Goal: Task Accomplishment & Management: Use online tool/utility

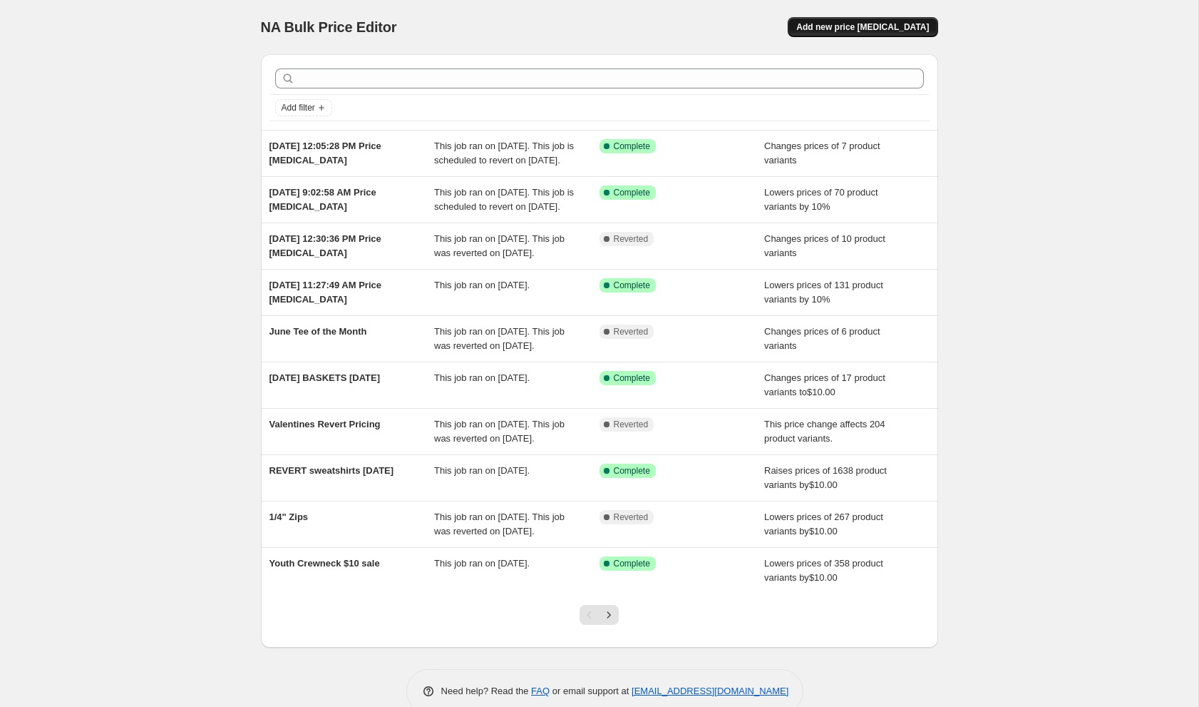
click at [846, 25] on span "Add new price [MEDICAL_DATA]" at bounding box center [863, 26] width 133 height 11
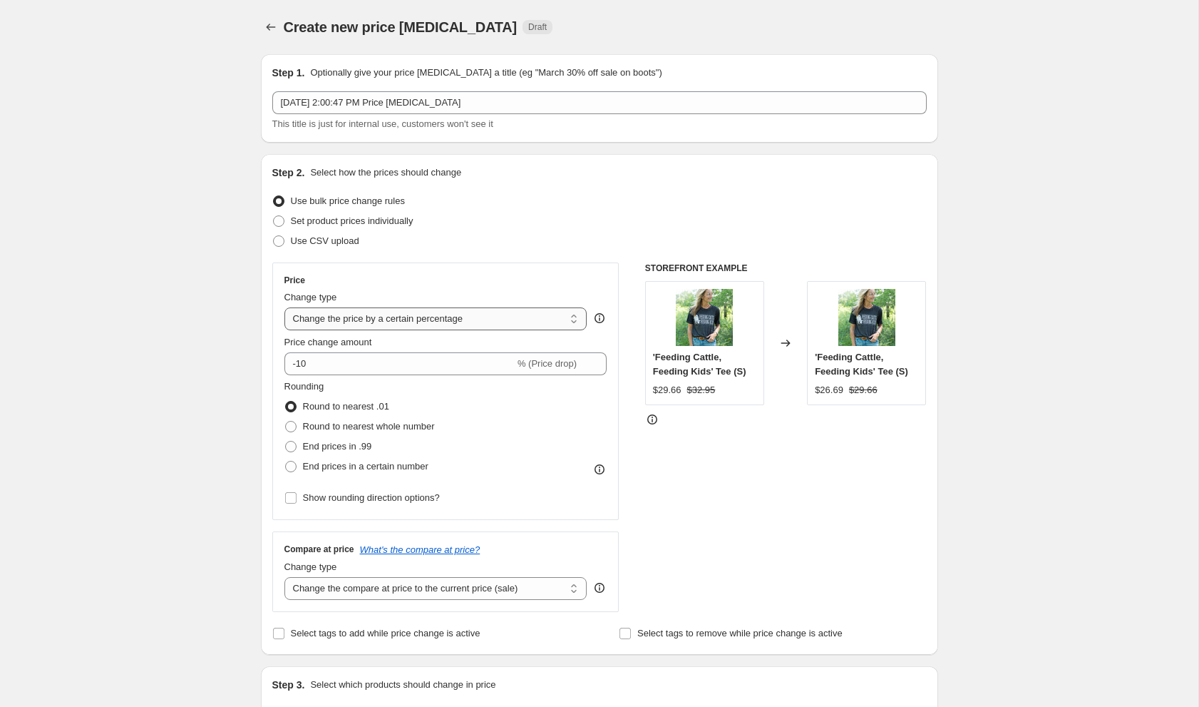
click at [307, 325] on select "Change the price to a certain amount Change the price by a certain amount Chang…" at bounding box center [436, 318] width 303 height 23
select select "to"
click at [285, 307] on select "Change the price to a certain amount Change the price by a certain amount Chang…" at bounding box center [436, 318] width 303 height 23
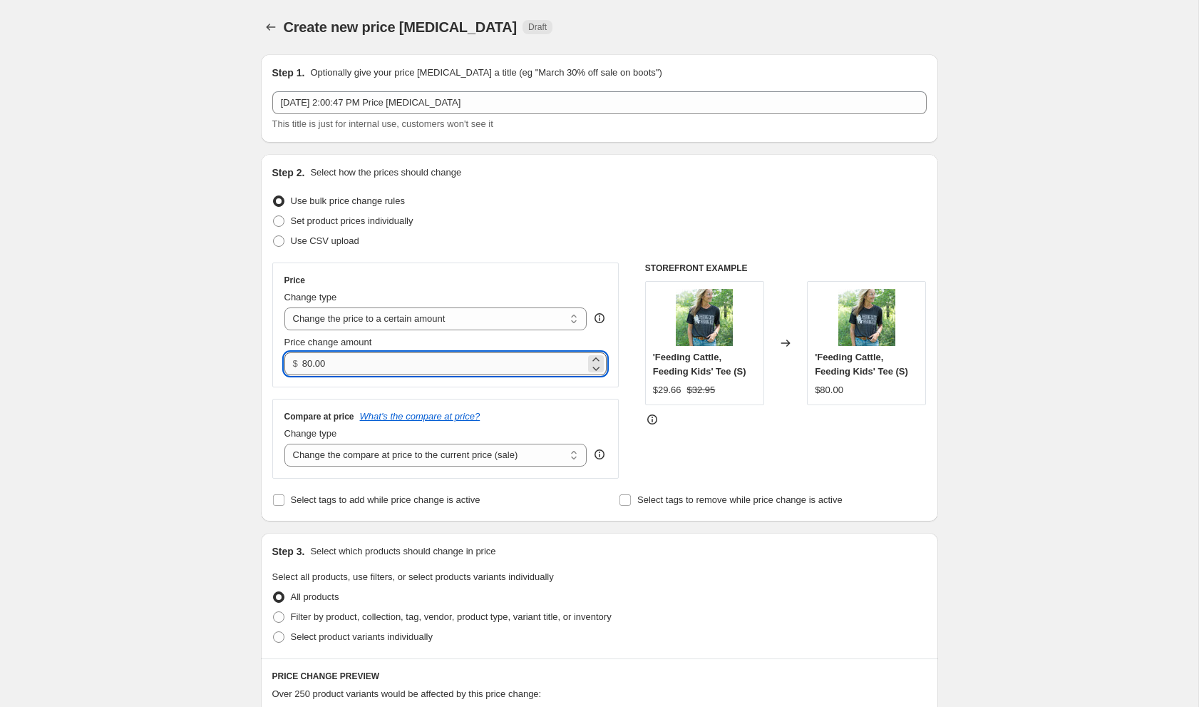
click at [316, 365] on input "80.00" at bounding box center [443, 363] width 283 height 23
click at [304, 364] on input "80.00" at bounding box center [443, 363] width 283 height 23
type input "20.00"
click at [314, 364] on input "20.00" at bounding box center [443, 363] width 283 height 23
type input "22.00"
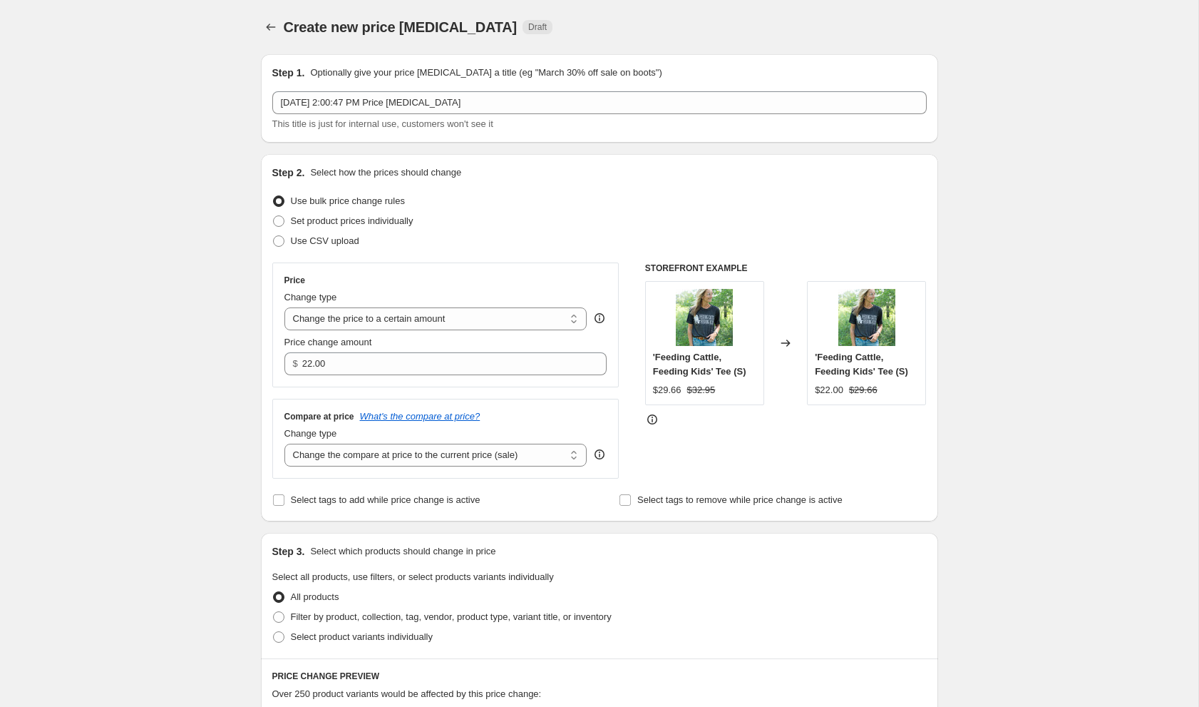
click at [245, 414] on div "Create new price [MEDICAL_DATA]. This page is ready Create new price [MEDICAL_D…" at bounding box center [600, 646] width 712 height 1293
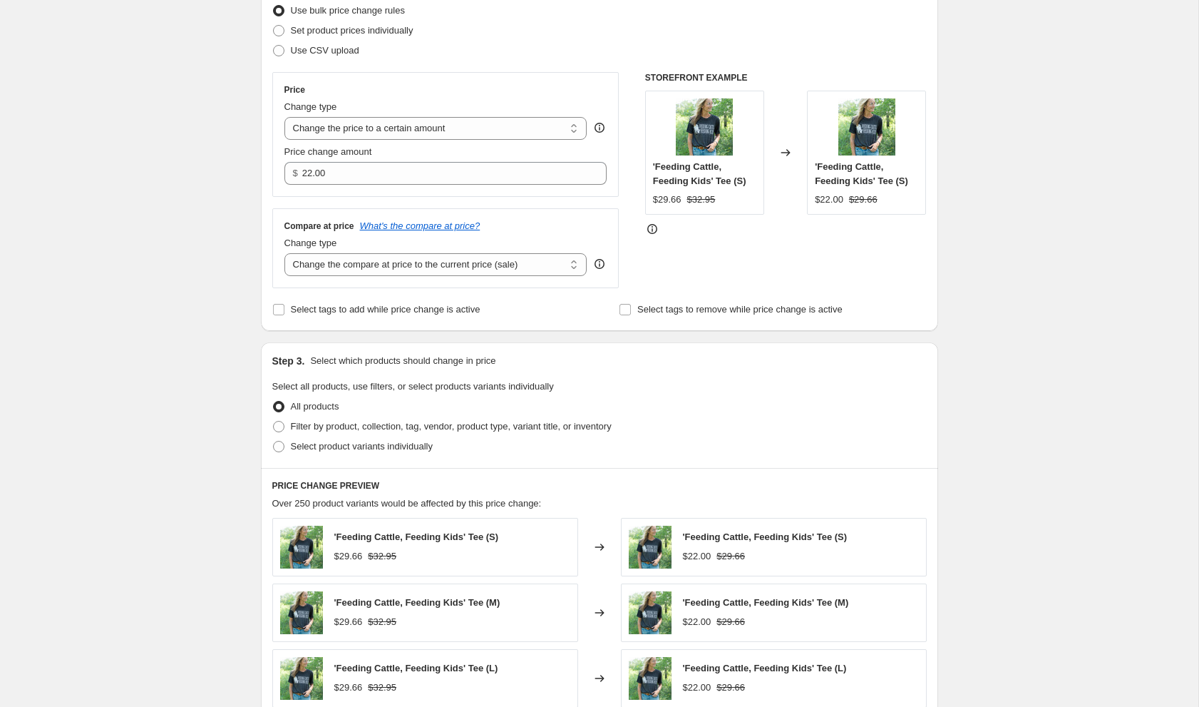
scroll to position [191, 0]
click at [279, 425] on span at bounding box center [278, 425] width 11 height 11
click at [274, 421] on input "Filter by product, collection, tag, vendor, product type, variant title, or inv…" at bounding box center [273, 420] width 1 height 1
radio input "true"
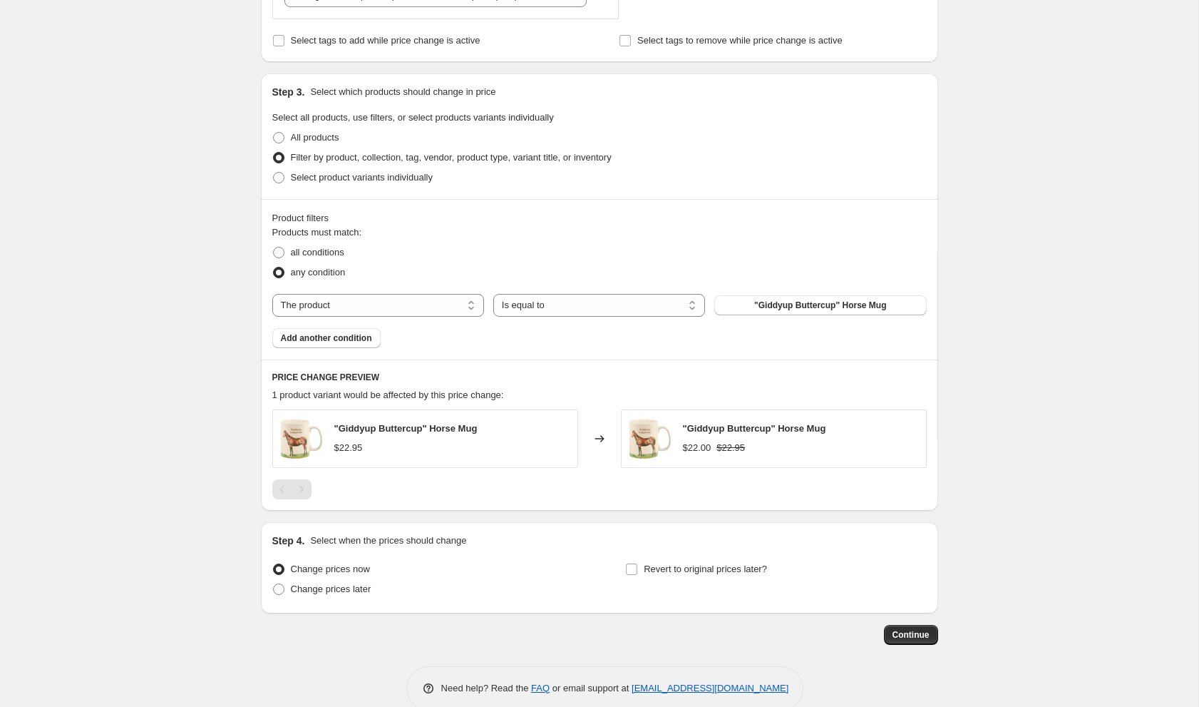
scroll to position [466, 0]
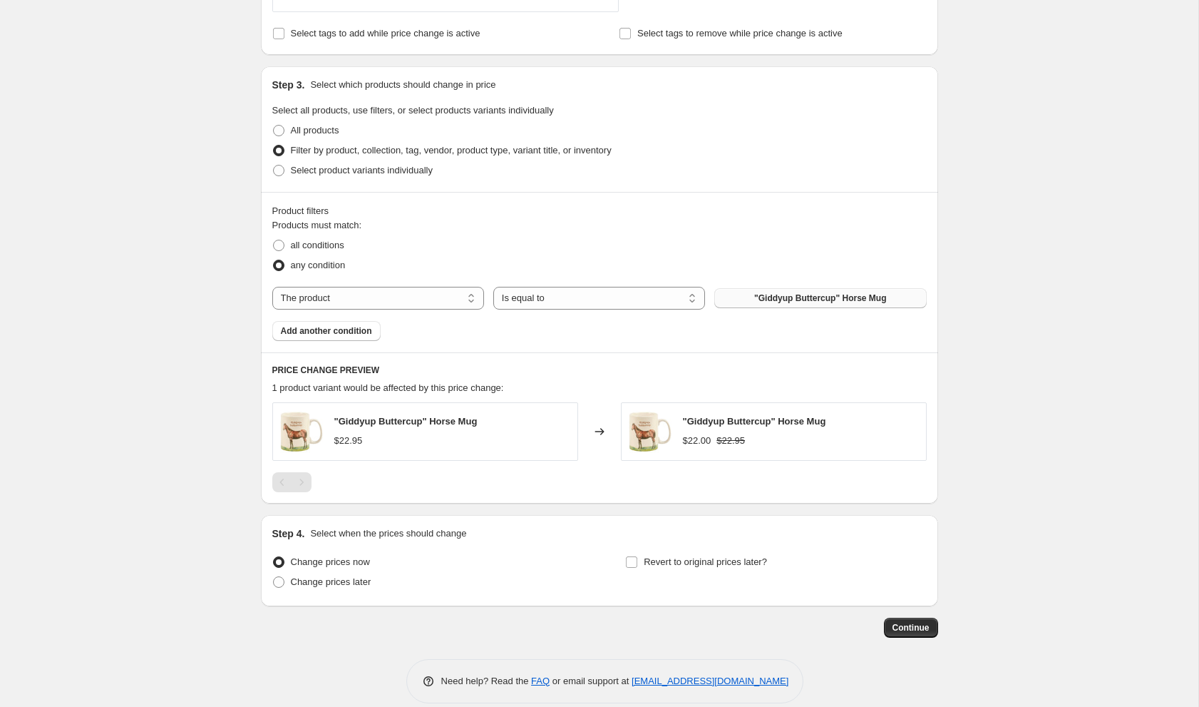
click at [773, 299] on span ""Giddyup Buttercup" Horse Mug" at bounding box center [820, 297] width 132 height 11
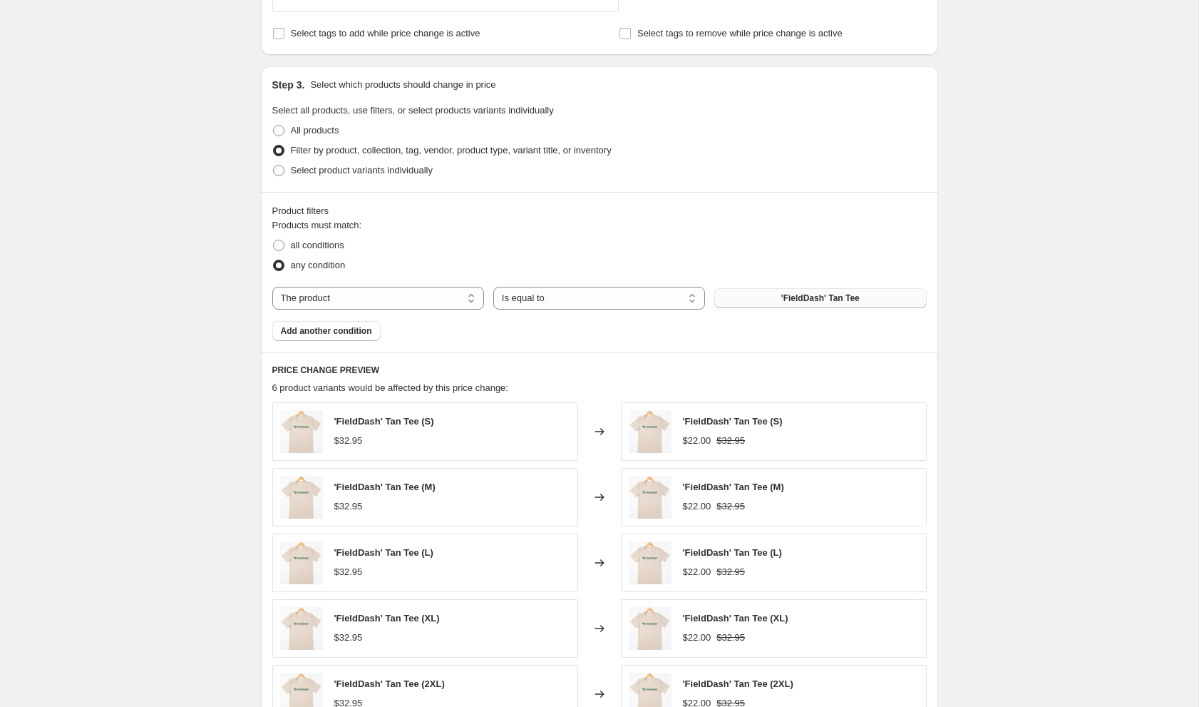
click at [171, 493] on div "Create new price [MEDICAL_DATA]. This page is ready Create new price [MEDICAL_D…" at bounding box center [599, 260] width 1199 height 1453
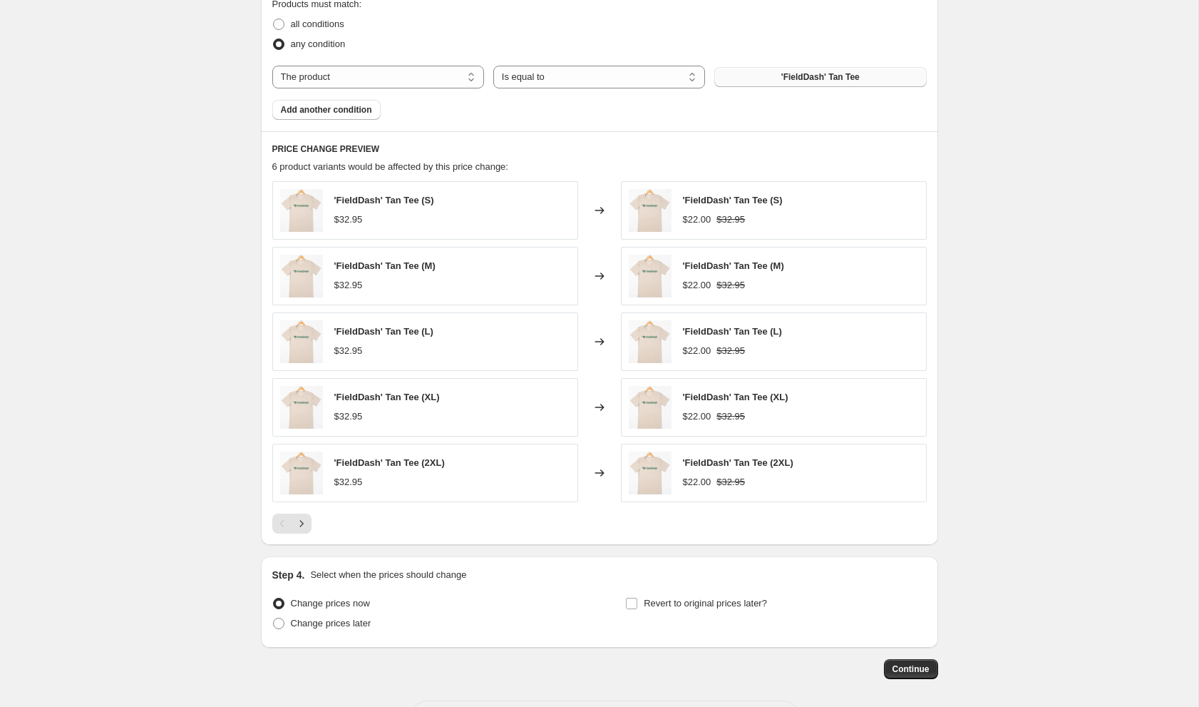
scroll to position [740, 0]
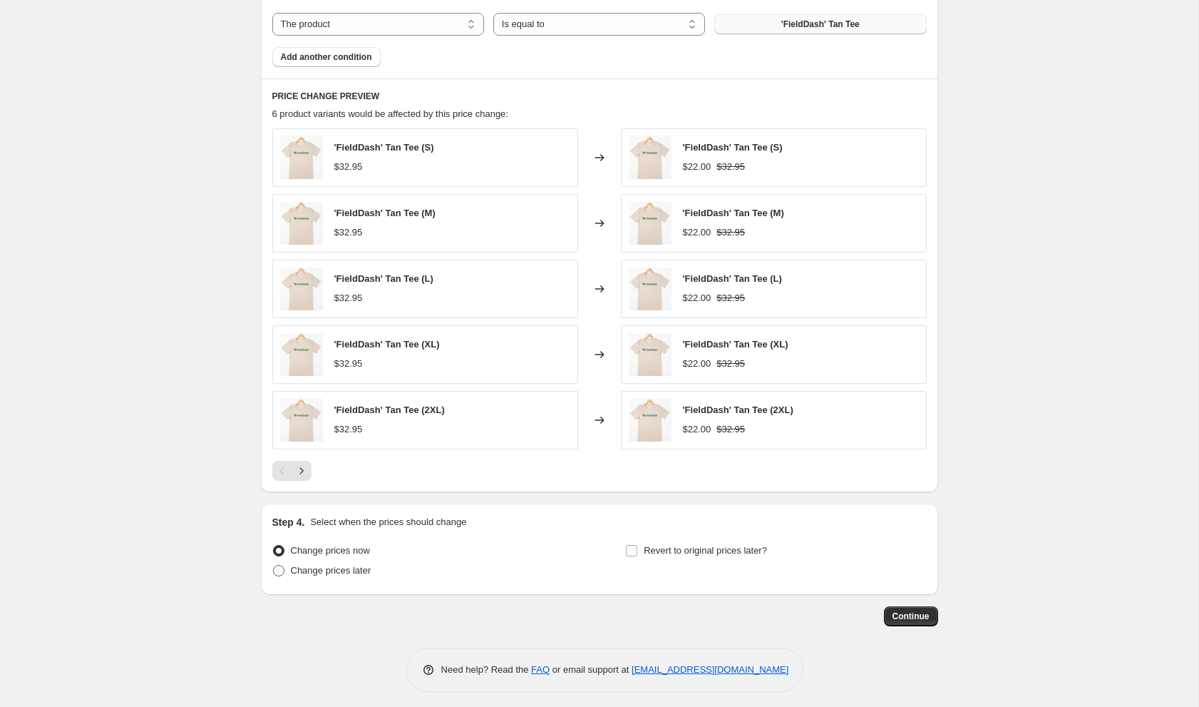
click at [355, 566] on span "Change prices later" at bounding box center [331, 570] width 81 height 11
click at [274, 565] on input "Change prices later" at bounding box center [273, 565] width 1 height 1
radio input "true"
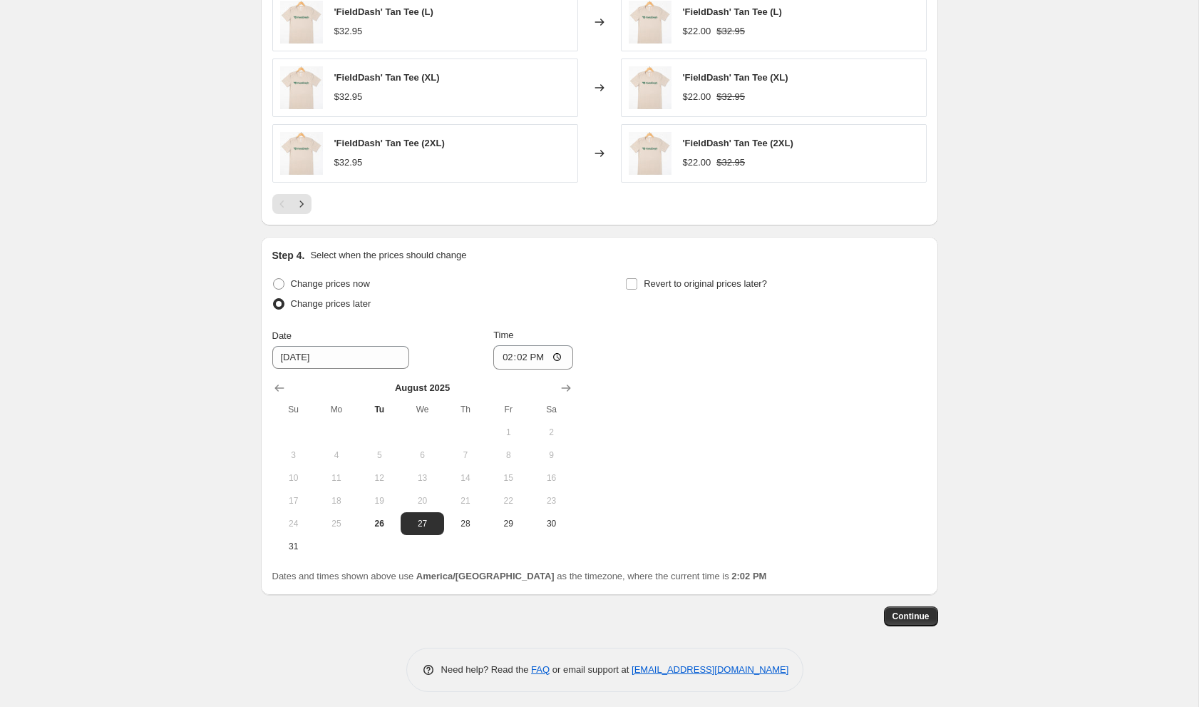
scroll to position [1006, 0]
click at [337, 358] on input "[DATE]" at bounding box center [340, 358] width 137 height 23
click at [346, 356] on input "[DATE]" at bounding box center [340, 358] width 137 height 23
click at [362, 351] on input "[DATE]" at bounding box center [340, 358] width 137 height 23
click at [387, 352] on input "[DATE]" at bounding box center [340, 358] width 137 height 23
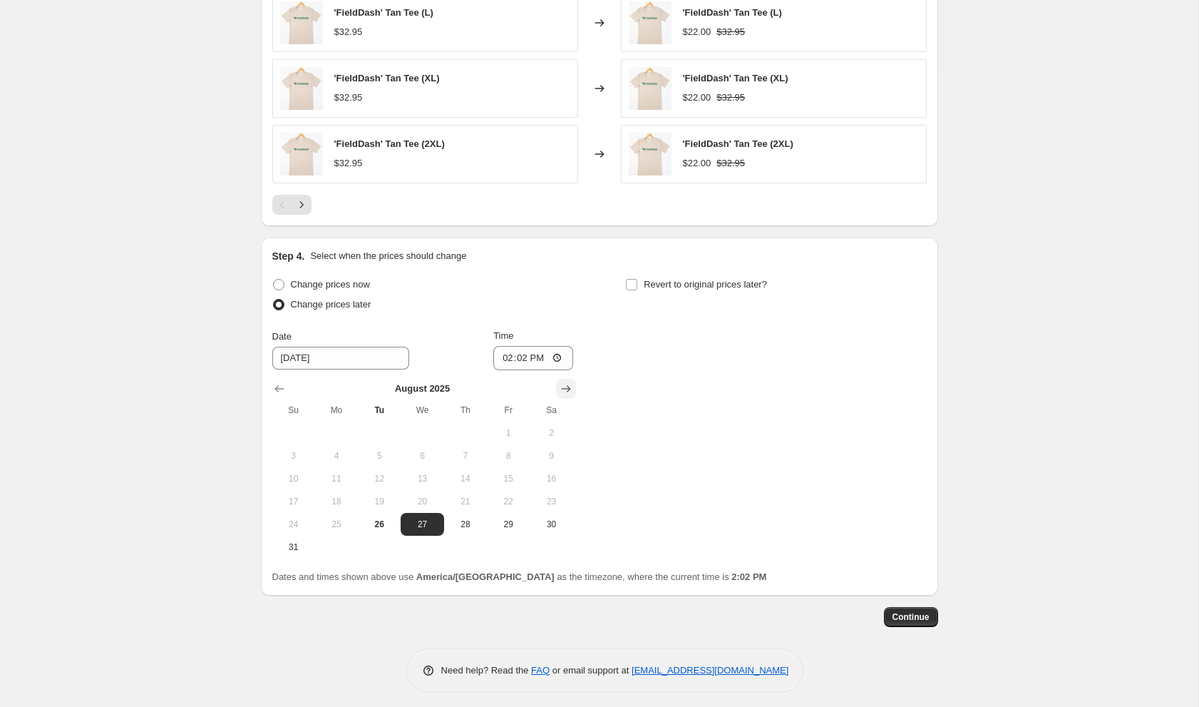
click at [565, 384] on icon "Show next month, September 2025" at bounding box center [566, 388] width 14 height 14
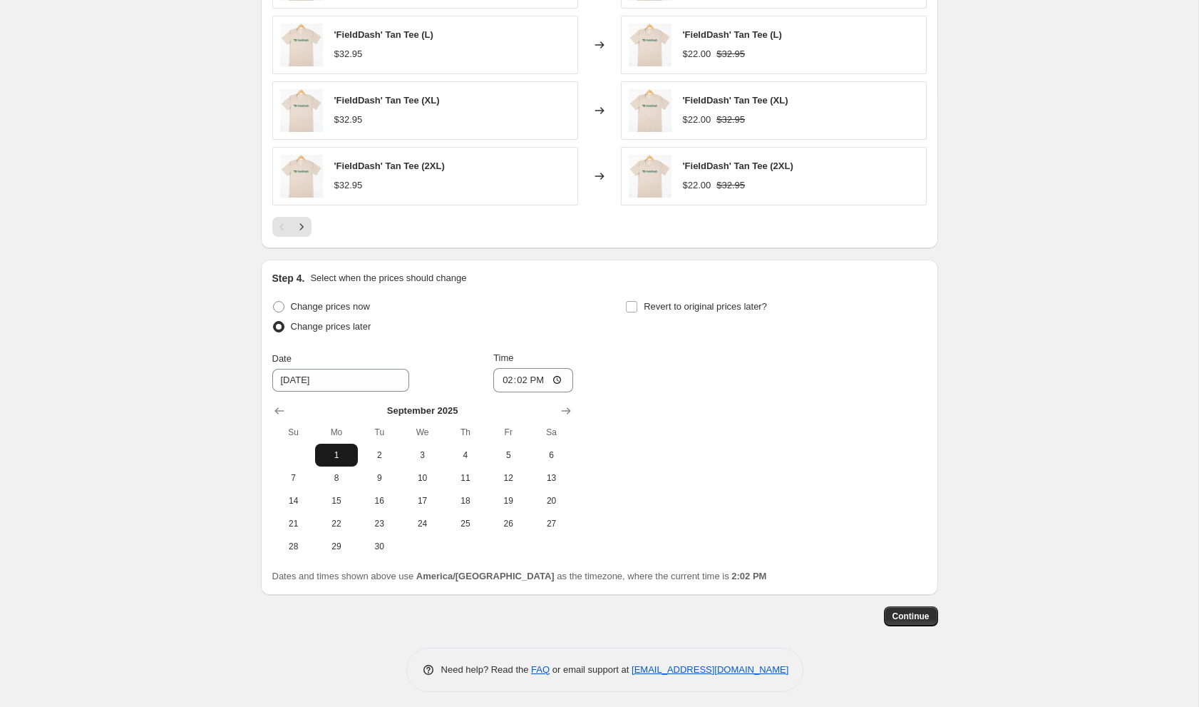
click at [336, 449] on span "1" at bounding box center [336, 454] width 31 height 11
type input "[DATE]"
click at [536, 368] on input "14:02" at bounding box center [533, 380] width 80 height 24
click at [505, 373] on input "14:02" at bounding box center [533, 380] width 80 height 24
click at [539, 375] on input "12:02" at bounding box center [533, 380] width 80 height 24
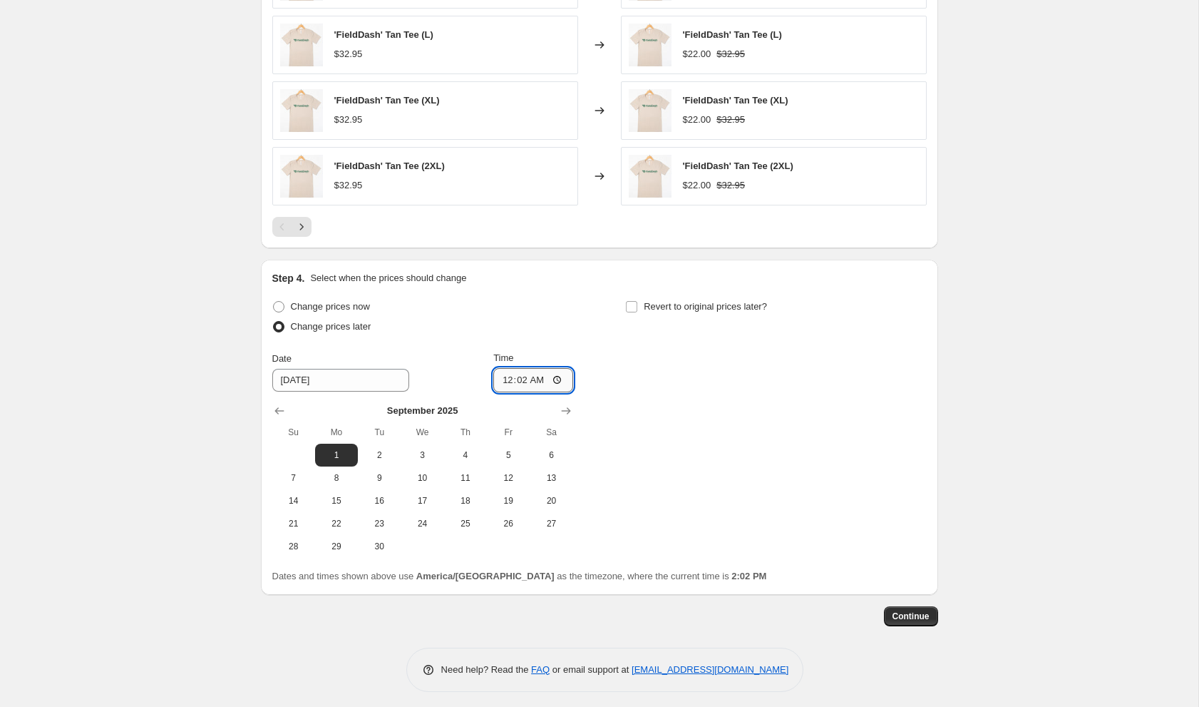
click at [522, 376] on input "00:02" at bounding box center [533, 380] width 80 height 24
type input "00:00"
click at [634, 304] on input "Revert to original prices later?" at bounding box center [631, 306] width 11 height 11
checkbox input "true"
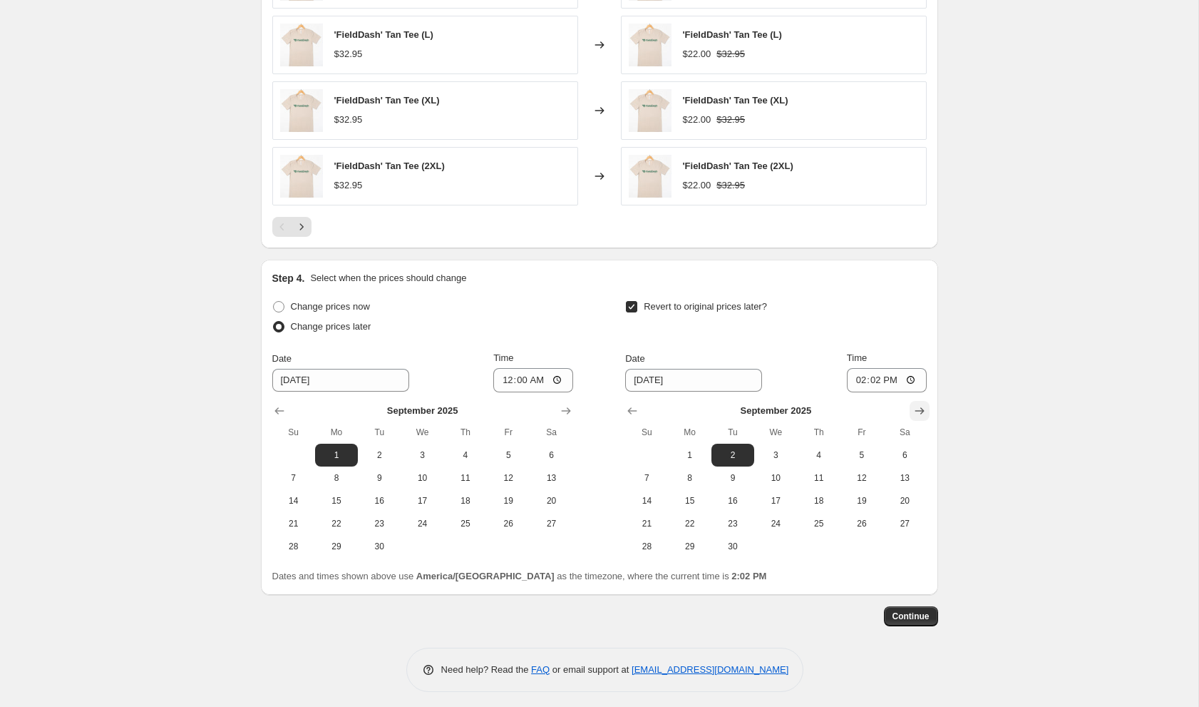
click at [924, 404] on icon "Show next month, October 2025" at bounding box center [920, 411] width 14 height 14
click at [784, 449] on span "1" at bounding box center [775, 454] width 31 height 11
type input "[DATE]"
click at [873, 377] on input "14:02" at bounding box center [887, 380] width 80 height 24
click at [864, 377] on input "14:02" at bounding box center [887, 380] width 80 height 24
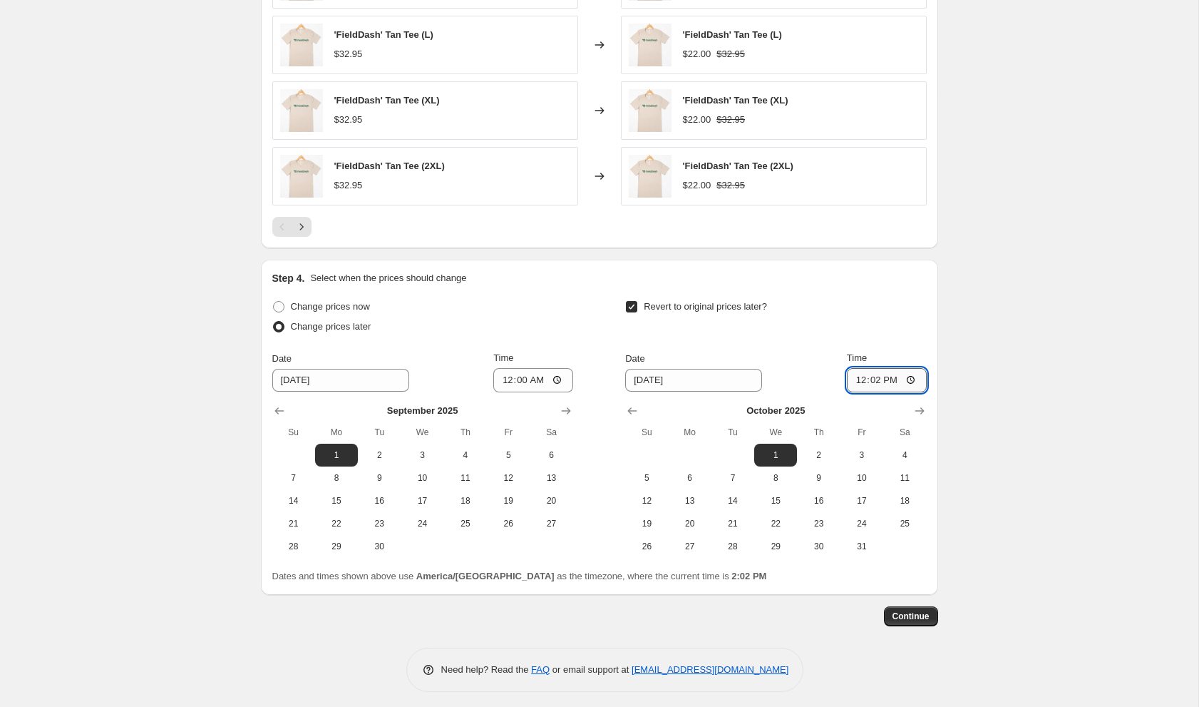
click at [876, 377] on input "12:02" at bounding box center [887, 380] width 80 height 24
click at [892, 378] on input "12:00" at bounding box center [887, 380] width 80 height 24
type input "00:00"
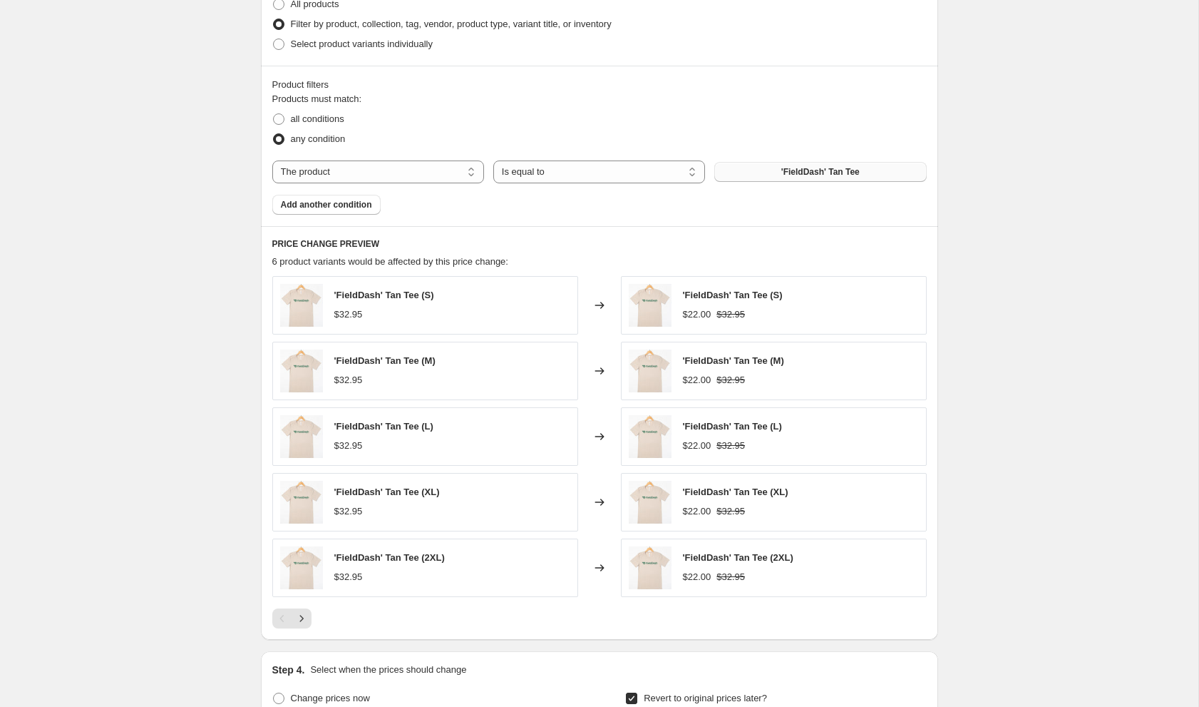
scroll to position [576, 0]
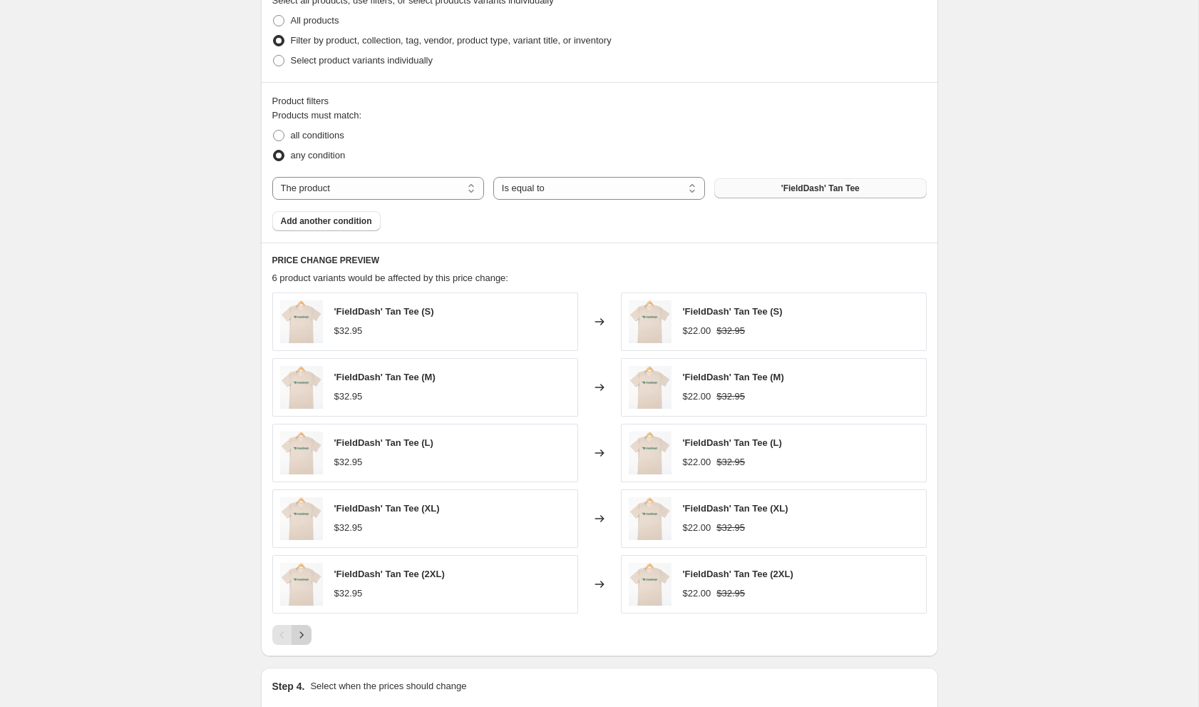
click at [306, 628] on icon "Next" at bounding box center [302, 635] width 14 height 14
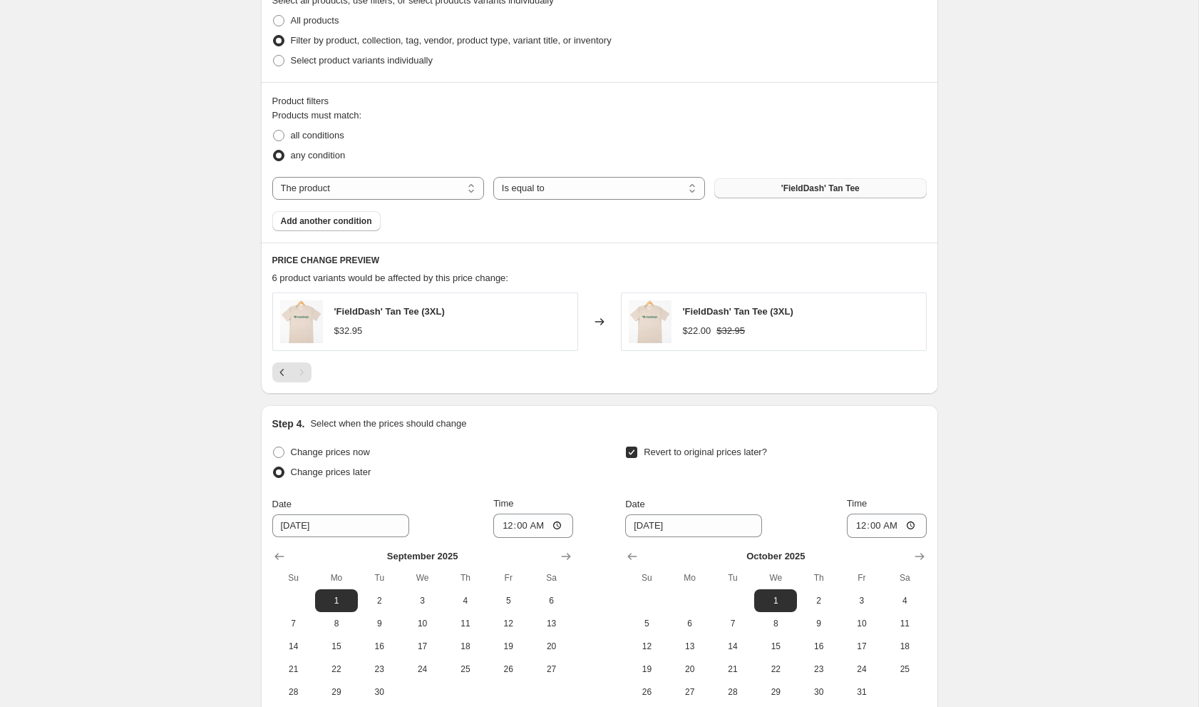
click at [236, 529] on div "Create new price [MEDICAL_DATA]. This page is ready Create new price [MEDICAL_D…" at bounding box center [599, 141] width 1199 height 1435
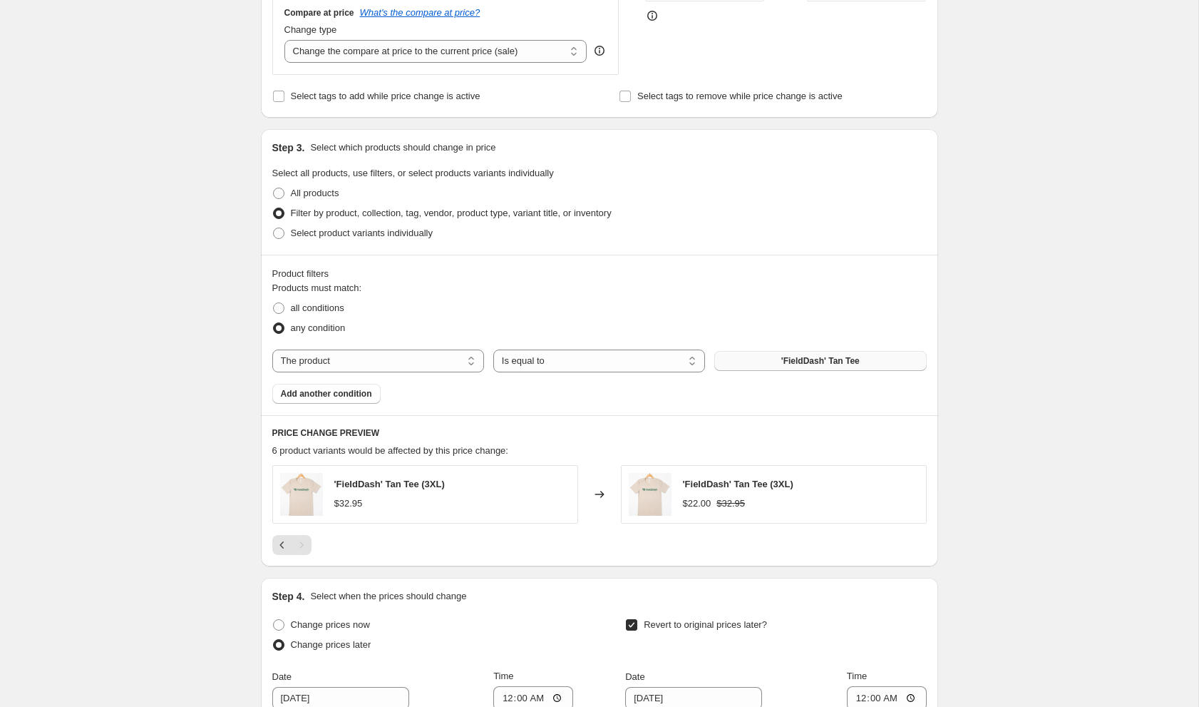
scroll to position [724, 0]
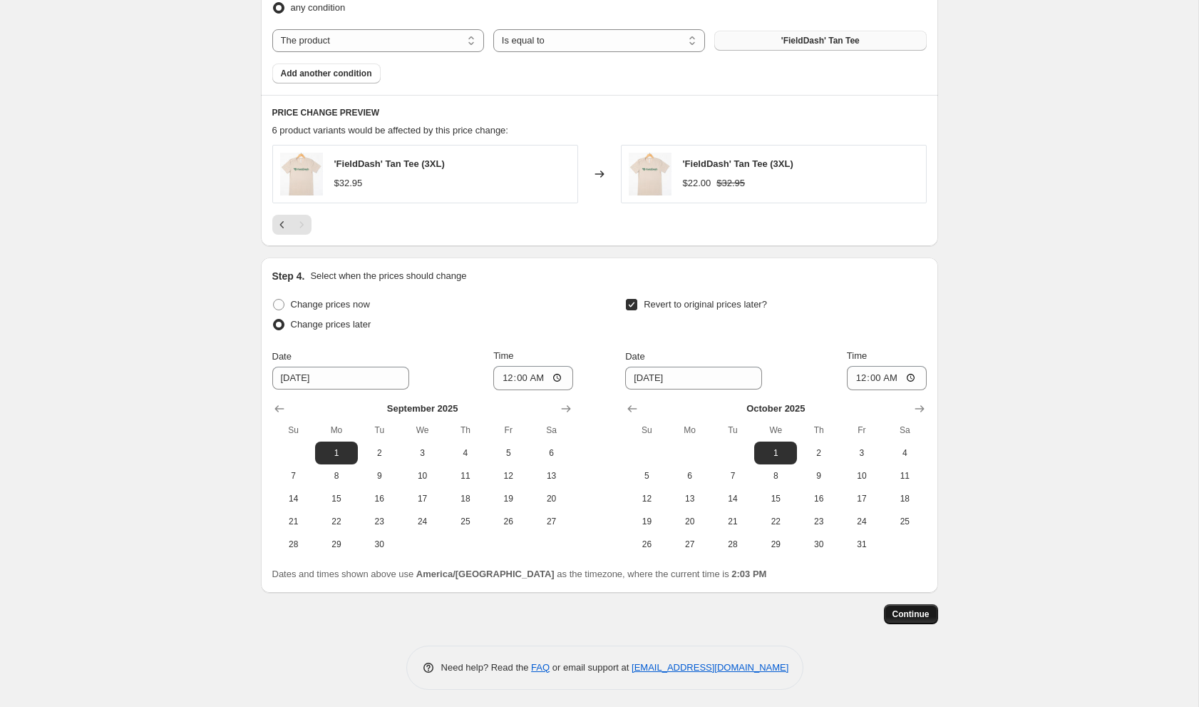
click at [906, 615] on span "Continue" at bounding box center [911, 613] width 37 height 11
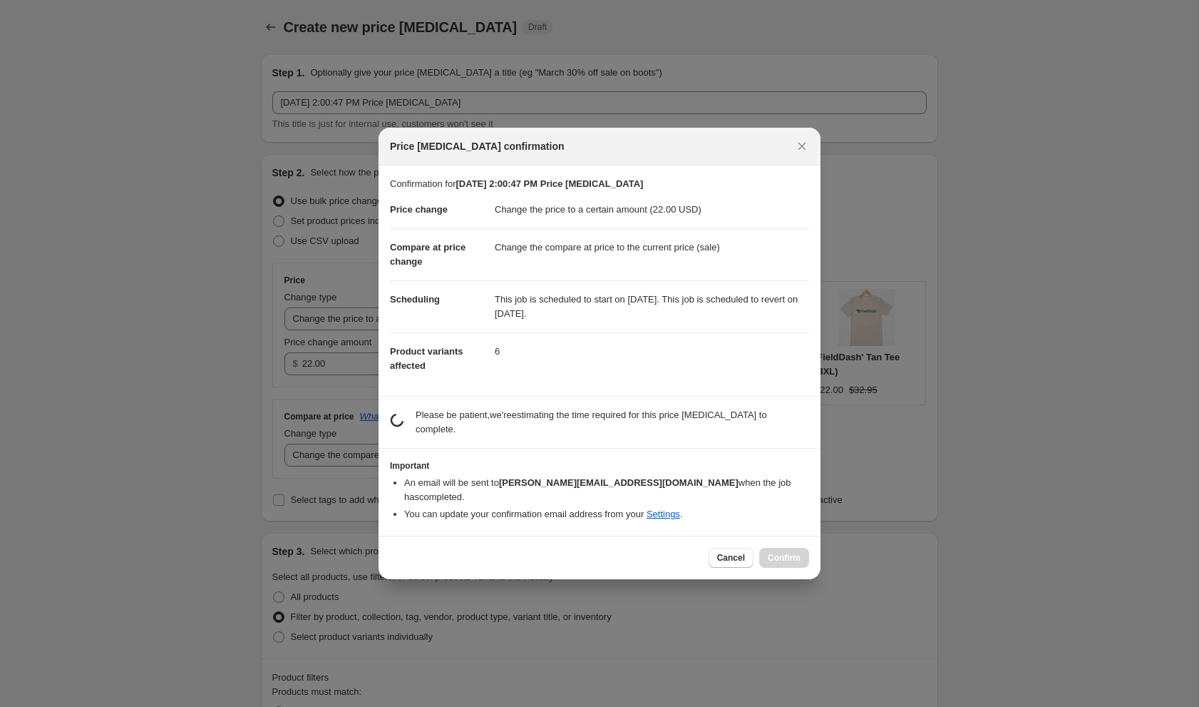
scroll to position [0, 0]
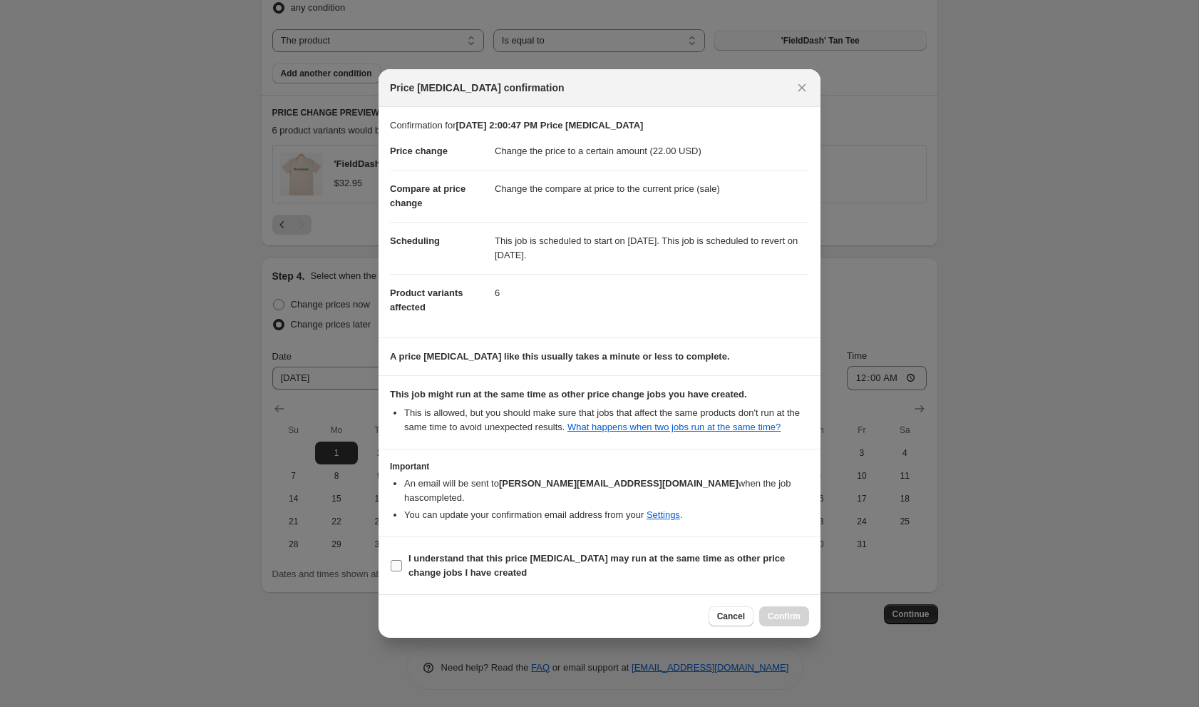
click at [395, 566] on input "I understand that this price [MEDICAL_DATA] may run at the same time as other p…" at bounding box center [396, 565] width 11 height 11
checkbox input "true"
click at [775, 617] on span "Confirm" at bounding box center [784, 615] width 33 height 11
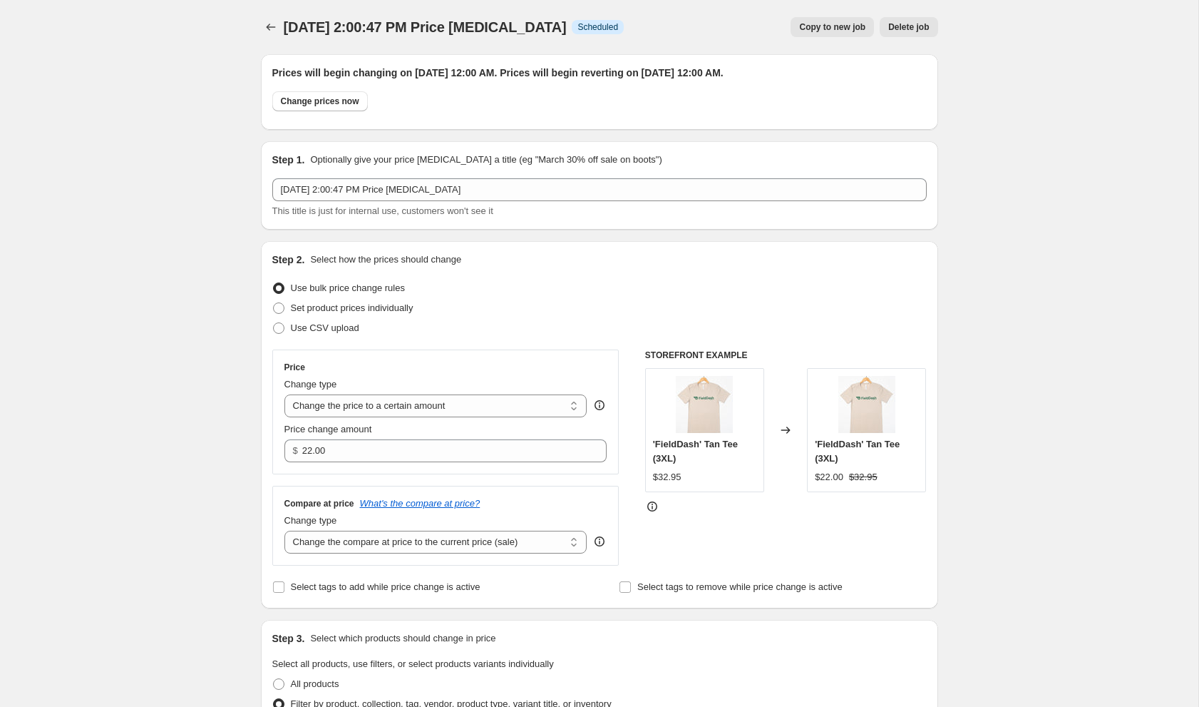
scroll to position [811, 0]
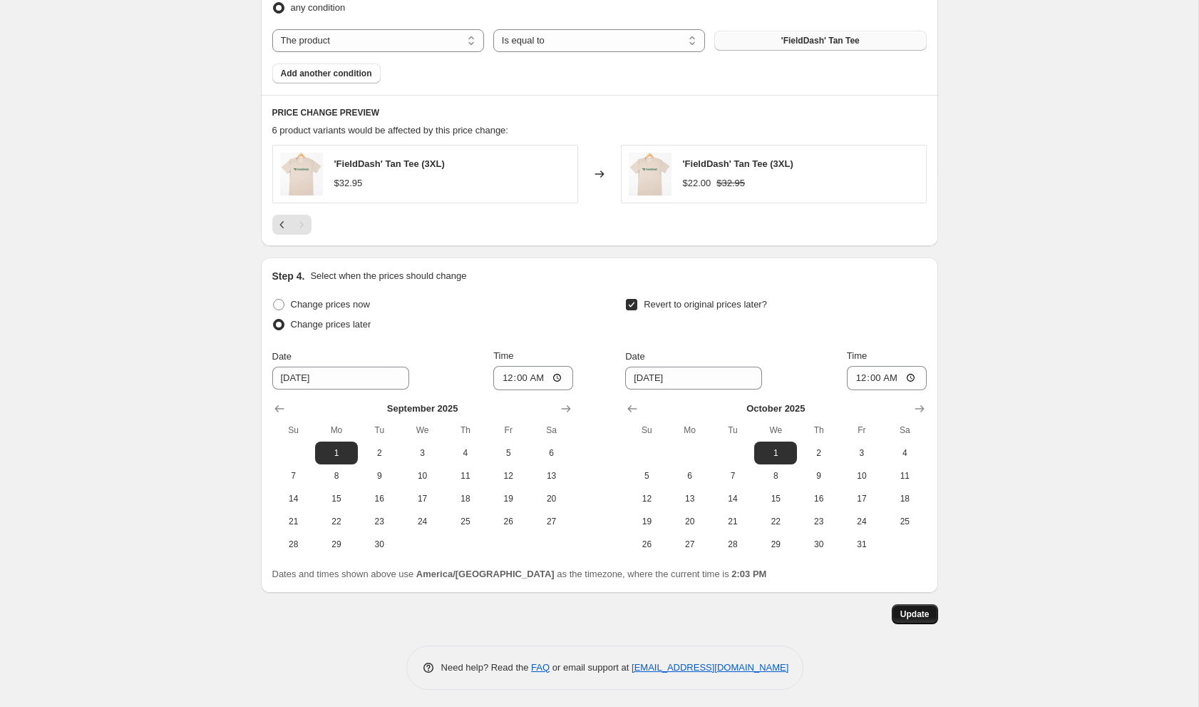
click at [916, 608] on span "Update" at bounding box center [915, 613] width 29 height 11
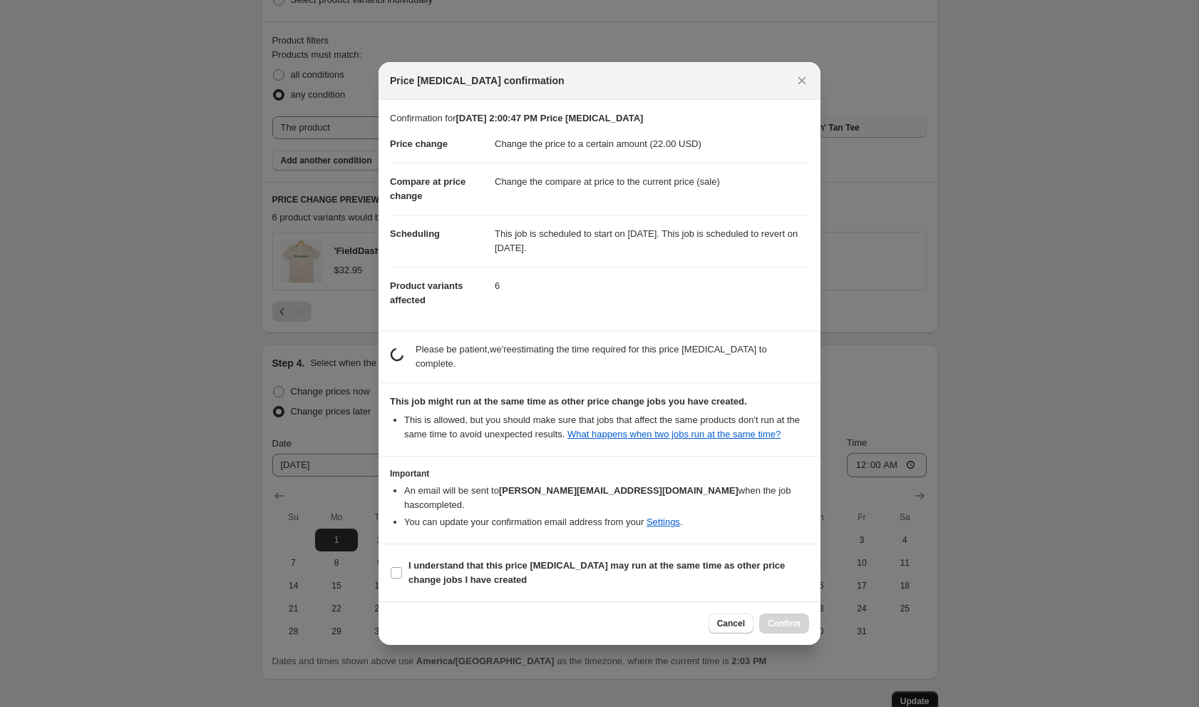
scroll to position [0, 0]
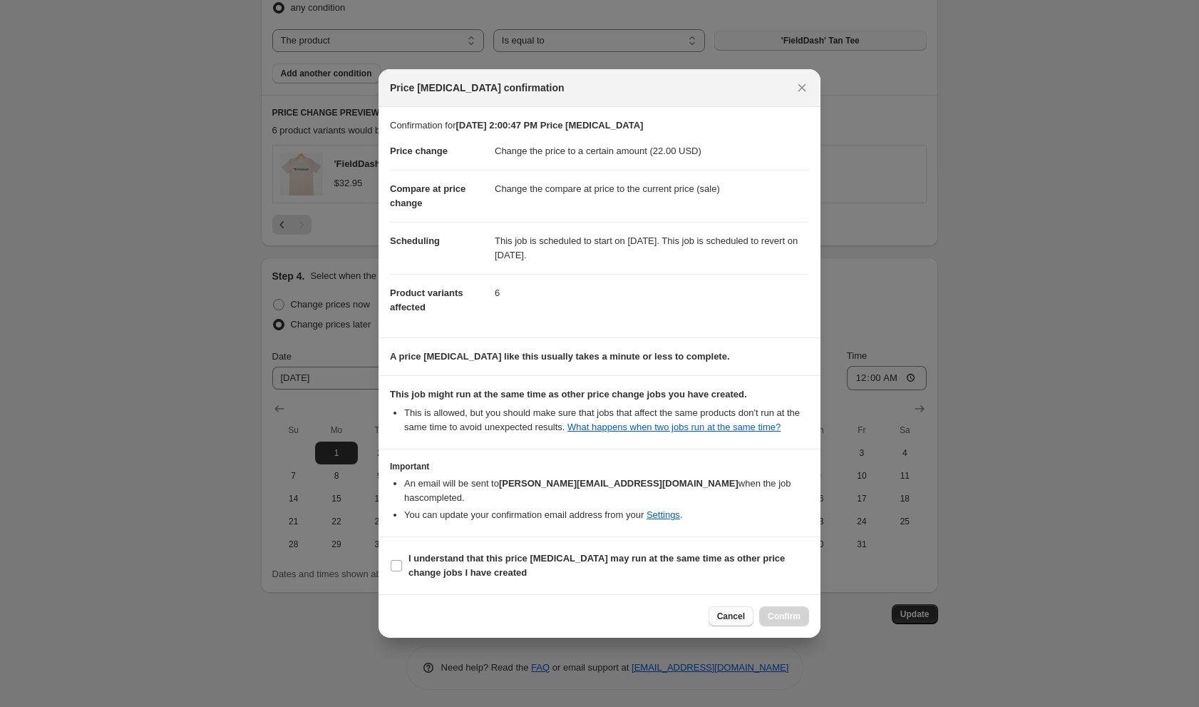
click at [733, 621] on button "Cancel" at bounding box center [731, 616] width 45 height 20
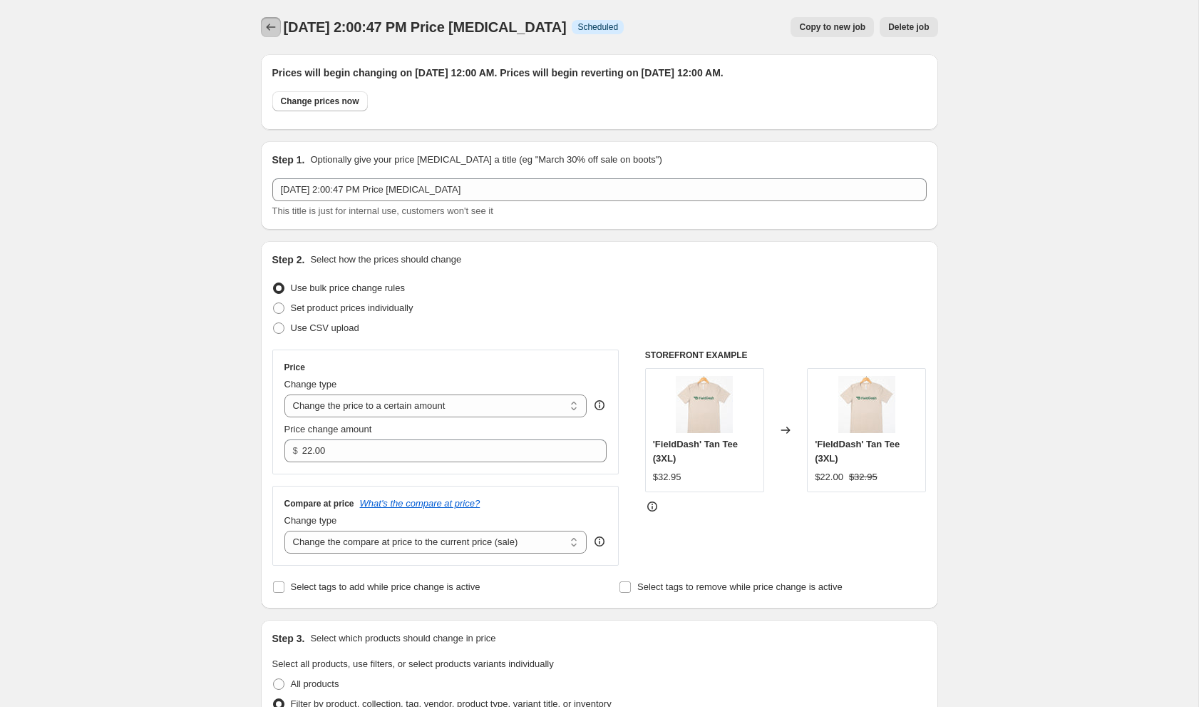
click at [275, 27] on icon "Price change jobs" at bounding box center [270, 27] width 9 height 7
